Goal: Find specific page/section

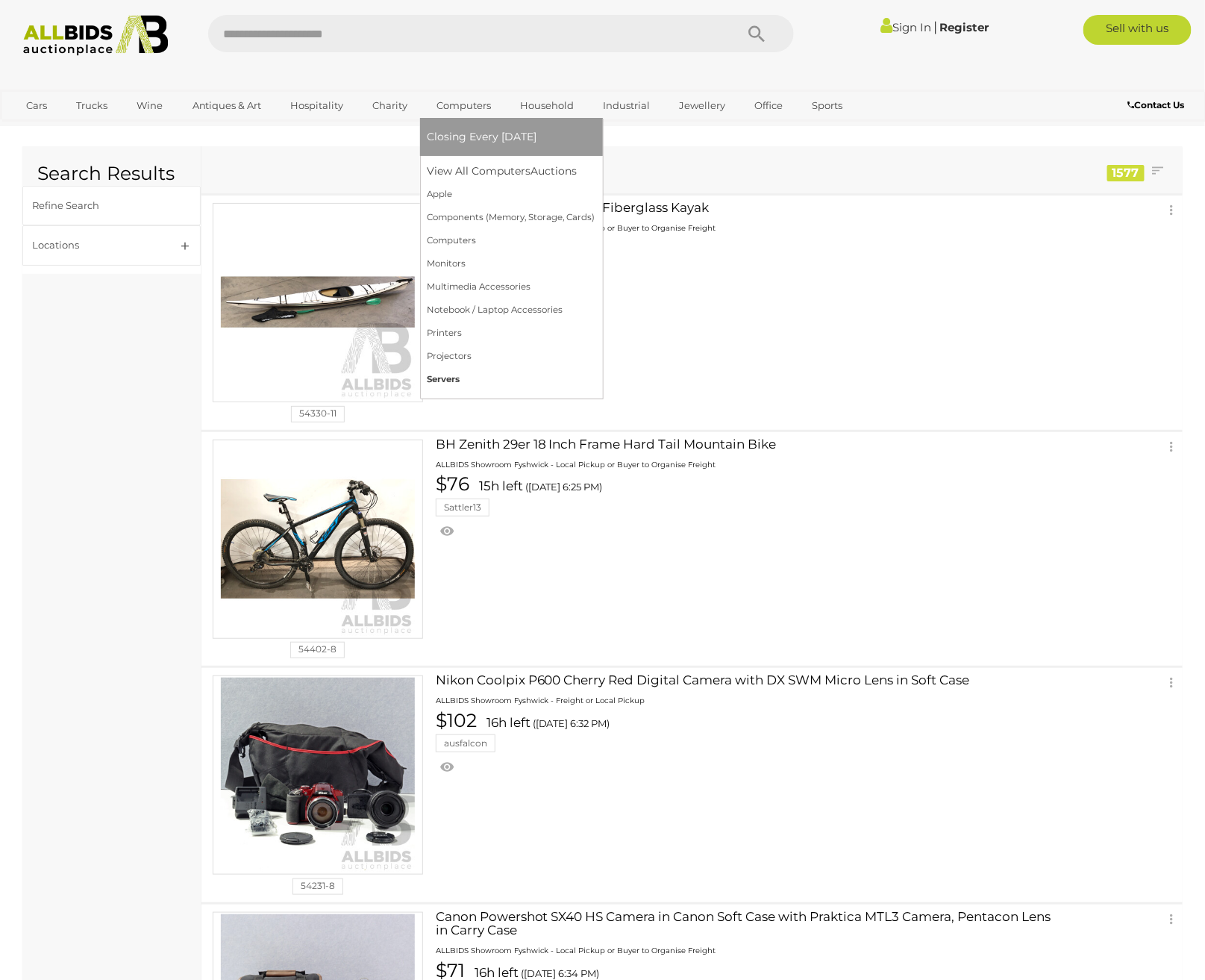
click at [441, 377] on link "Servers" at bounding box center [511, 379] width 168 height 23
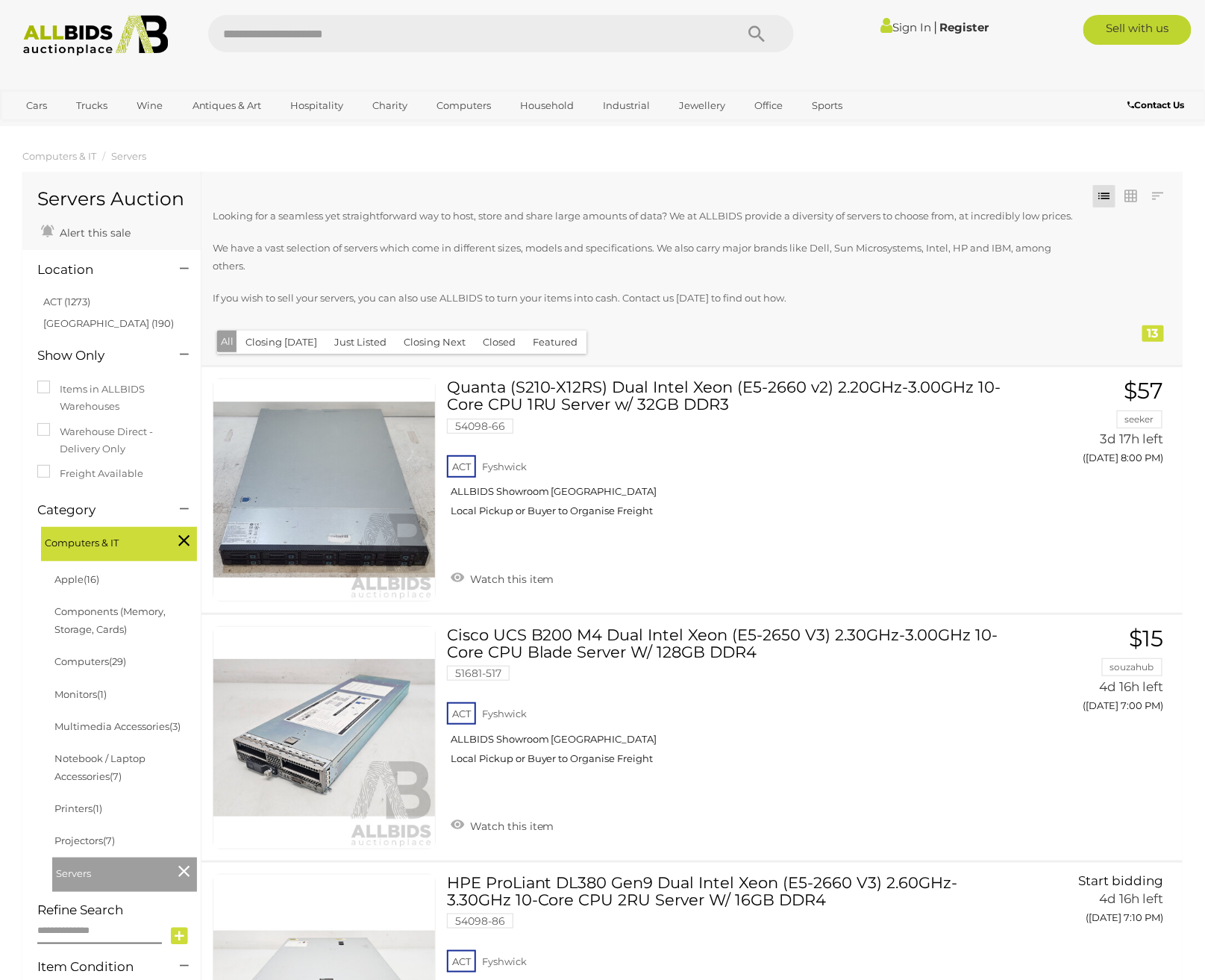
click at [78, 623] on li "Components (Memory, Storage, Cards)" at bounding box center [125, 620] width 145 height 50
